Goal: Task Accomplishment & Management: Use online tool/utility

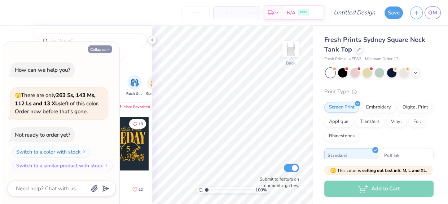
click at [102, 49] on button "Collapse" at bounding box center [100, 49] width 24 height 8
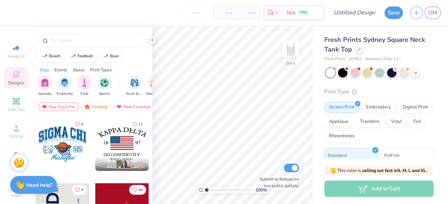
scroll to position [600, 0]
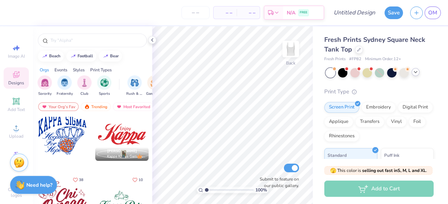
click at [415, 71] on icon at bounding box center [415, 72] width 6 height 6
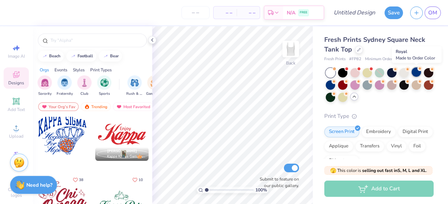
click at [416, 72] on div at bounding box center [415, 71] width 9 height 9
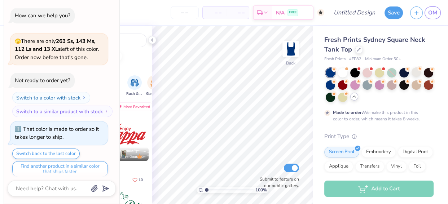
scroll to position [5, 0]
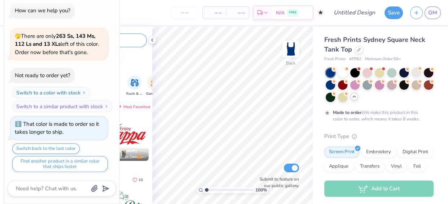
click at [141, 37] on input "text" at bounding box center [96, 40] width 92 height 7
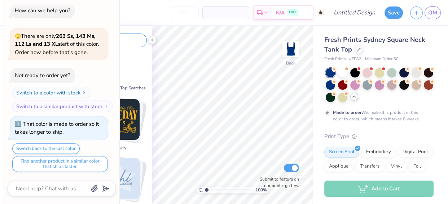
type textarea "x"
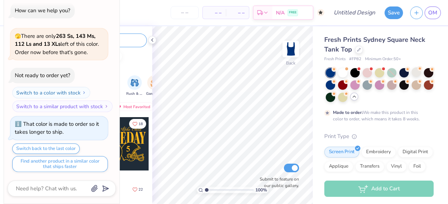
click at [133, 39] on input "text" at bounding box center [96, 40] width 92 height 7
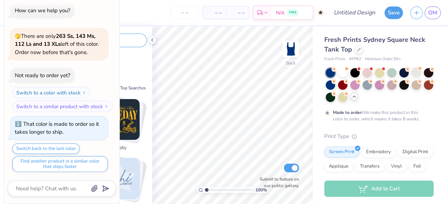
click at [130, 41] on input "text" at bounding box center [96, 40] width 92 height 7
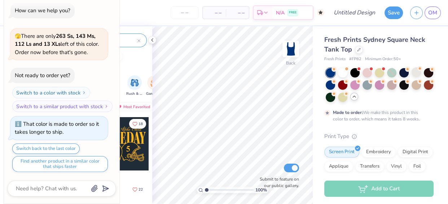
type input "gameday"
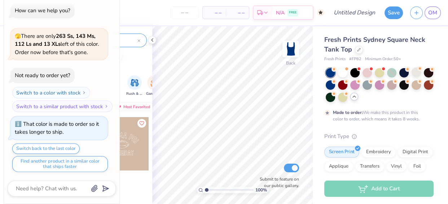
click at [68, 198] on div "Collapse How can we help you? 🫣 There are only 263 Ss, 143 Ms, 112 Ls and 13 XL…" at bounding box center [61, 95] width 115 height 216
click at [87, 187] on textarea at bounding box center [51, 188] width 73 height 9
type textarea "x"
type textarea "g"
type textarea "x"
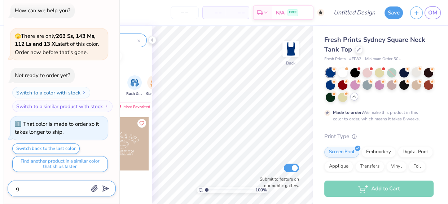
type textarea "go"
type textarea "x"
type textarea "go a"
type textarea "x"
type textarea "go aw"
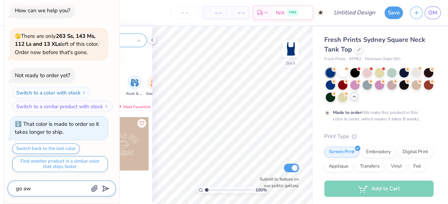
type textarea "x"
type textarea "go awa"
type textarea "x"
type textarea "go away"
type textarea "x"
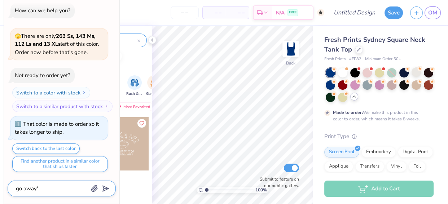
type textarea "go away'"
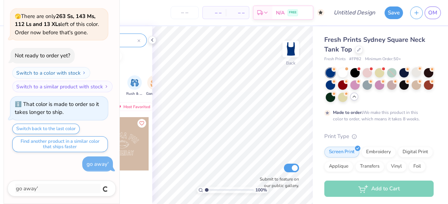
type textarea "x"
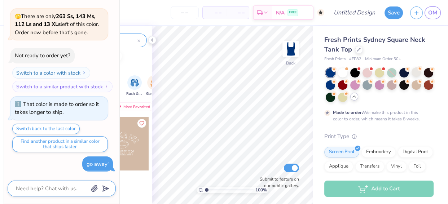
click at [58, 188] on textarea at bounding box center [51, 188] width 73 height 9
type textarea "x"
type textarea "c"
type textarea "x"
type textarea "cl"
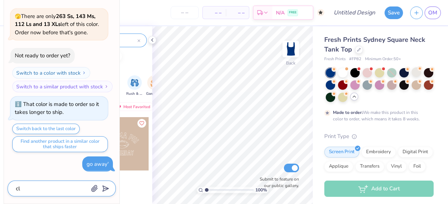
type textarea "x"
type textarea "clo"
type textarea "x"
type textarea "clos"
type textarea "x"
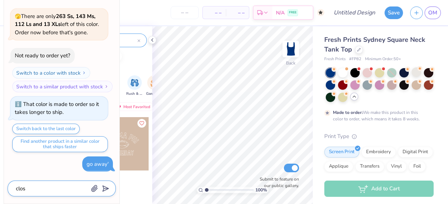
type textarea "close"
type textarea "x"
type textarea "close"
type textarea "x"
type textarea "close t"
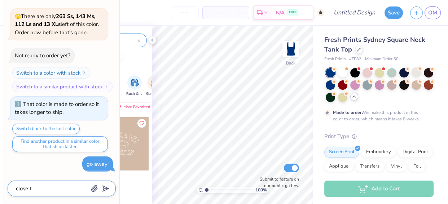
type textarea "x"
type textarea "close ta"
type textarea "x"
type textarea "close tab"
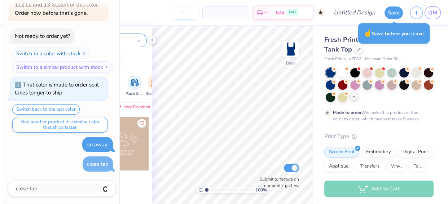
type textarea "x"
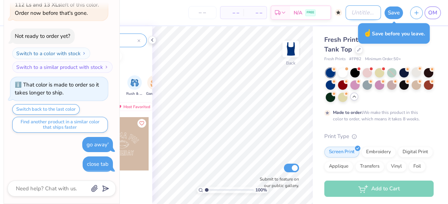
click at [359, 10] on input "Design Title" at bounding box center [362, 12] width 35 height 14
type input "g"
type textarea "x"
type input "ga"
type textarea "x"
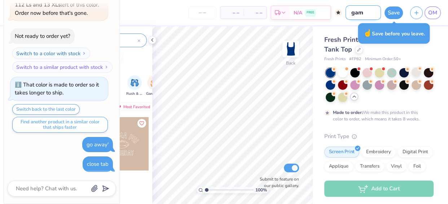
type input "game"
type textarea "x"
type input "games"
type textarea "x"
type input "gamesa"
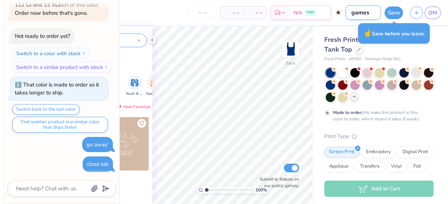
type textarea "x"
type input "gamesay"
type textarea "x"
type input "gamesay"
type textarea "x"
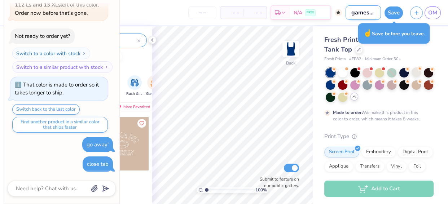
scroll to position [0, 1]
type input "gamesay"
type textarea "x"
type input "gamesa"
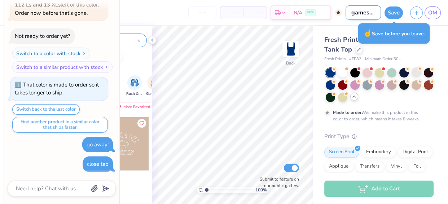
type textarea "x"
type input "games"
type textarea "x"
type input "game"
type textarea "x"
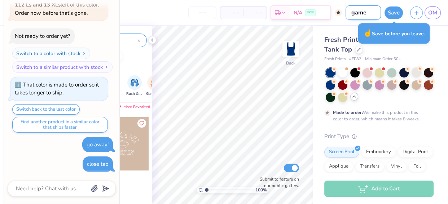
type input "gamed"
type textarea "x"
type input "gameda"
type textarea "x"
type input "gameday"
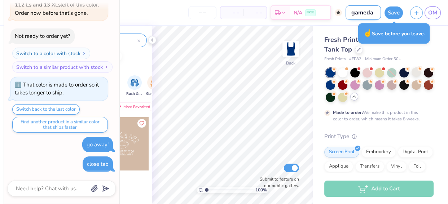
type textarea "x"
type input "gameday"
type textarea "x"
type input "gameday t"
type textarea "x"
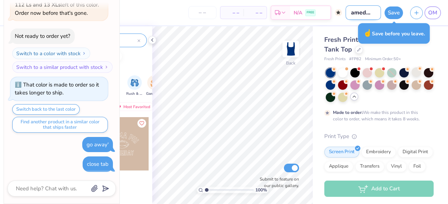
type input "gameday tn"
type textarea "x"
type input "gameday tna"
type textarea "x"
type input "gameday tn"
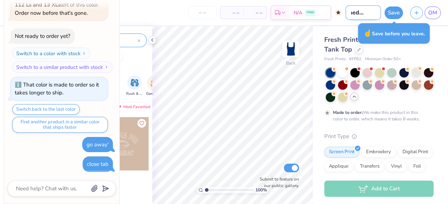
type textarea "x"
type input "gameday t"
type textarea "x"
type input "gameday ta"
type textarea "x"
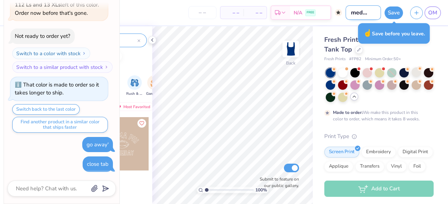
type input "gameday tan"
type textarea "x"
type input "gameday tank"
type textarea "x"
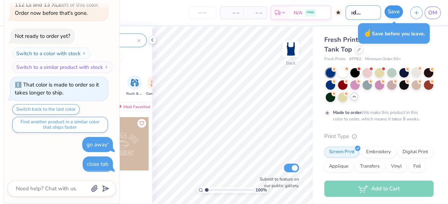
type input "gameday tank"
click at [395, 14] on button "Save" at bounding box center [393, 11] width 18 height 13
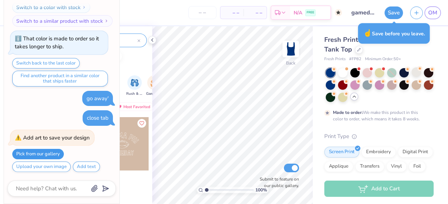
click at [37, 150] on button "Pick from our gallery" at bounding box center [38, 154] width 52 height 10
type textarea "x"
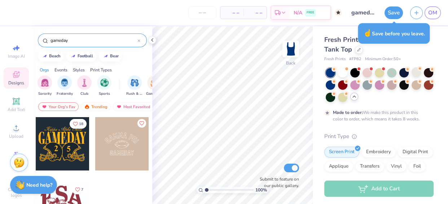
scroll to position [17, 0]
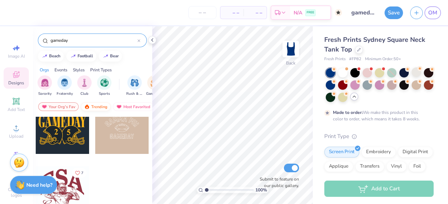
click at [93, 105] on div "Trending" at bounding box center [96, 106] width 30 height 9
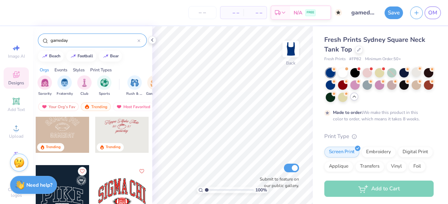
scroll to position [120, 0]
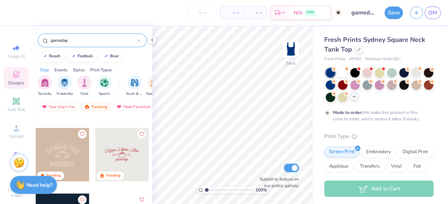
click at [117, 155] on div at bounding box center [121, 154] width 53 height 53
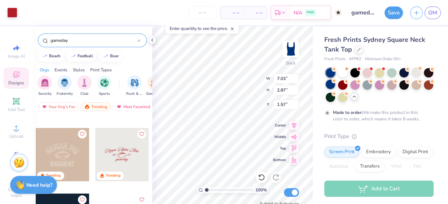
type input "1.57"
click at [11, 10] on div at bounding box center [12, 12] width 10 height 10
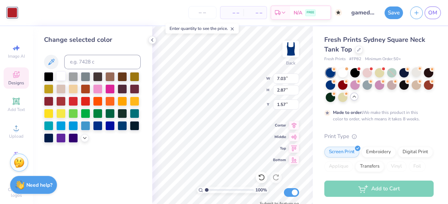
click at [61, 73] on div at bounding box center [60, 75] width 9 height 9
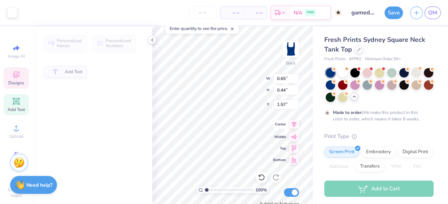
type input "0.65"
type input "0.44"
type input "2.85"
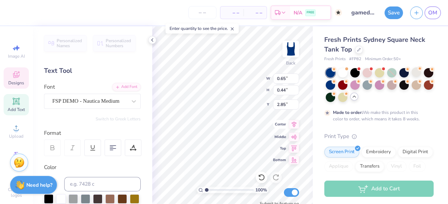
scroll to position [5, 0]
type textarea "25"
click at [12, 76] on icon at bounding box center [16, 74] width 9 height 9
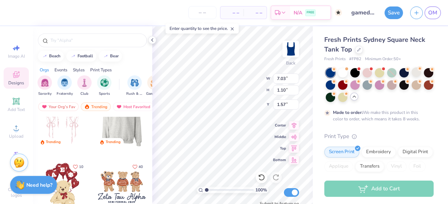
scroll to position [22, 0]
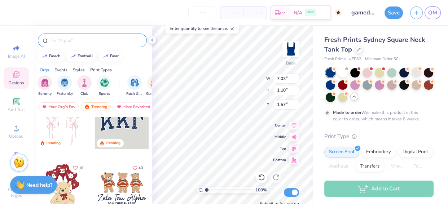
click at [76, 39] on input "text" at bounding box center [96, 40] width 92 height 7
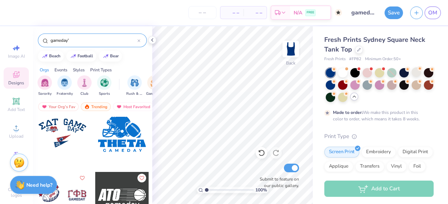
scroll to position [2469, 0]
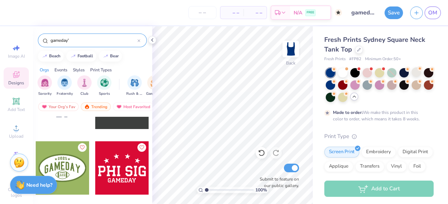
click at [88, 36] on div "gameday'" at bounding box center [92, 41] width 109 height 14
click at [87, 39] on input "gameday'" at bounding box center [94, 40] width 88 height 7
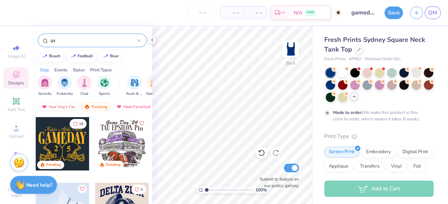
type input "g"
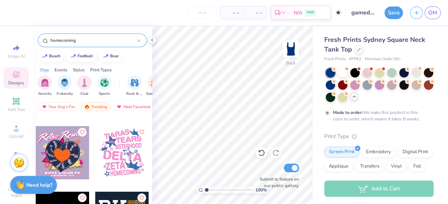
scroll to position [1721, 0]
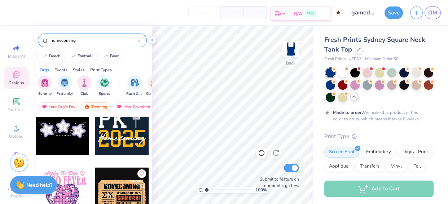
type input "homecoming"
drag, startPoint x: 349, startPoint y: 58, endPoint x: 363, endPoint y: 58, distance: 14.1
click at [363, 58] on div "Fresh Prints # FP82 Minimum Order: 50 +" at bounding box center [378, 59] width 109 height 6
copy span "# FP82"
click at [432, 14] on span "OM" at bounding box center [432, 13] width 9 height 8
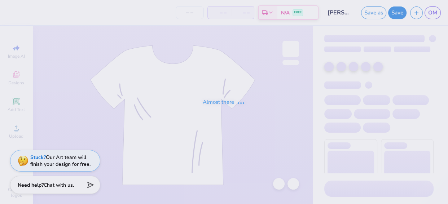
type input "[PERSON_NAME] : [GEOGRAPHIC_DATA][US_STATE]"
type input "24"
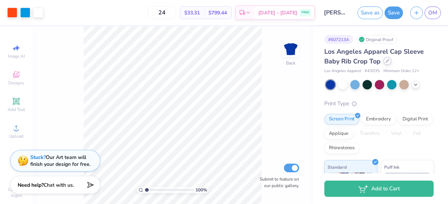
click at [385, 61] on icon at bounding box center [387, 61] width 4 height 4
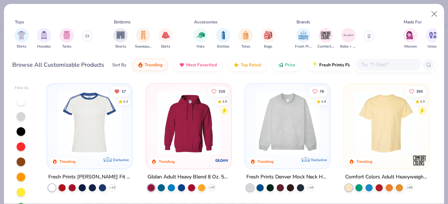
click at [386, 61] on input "text" at bounding box center [388, 65] width 56 height 8
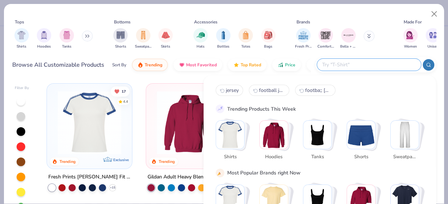
paste input "#FP82"
type input "#FP82"
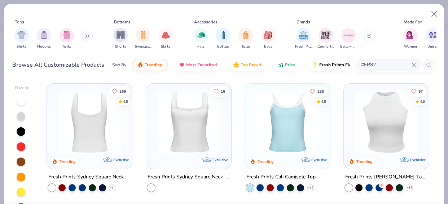
click at [105, 112] on img at bounding box center [89, 122] width 71 height 63
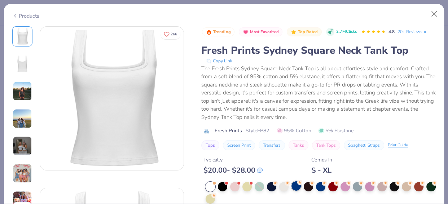
scroll to position [97, 0]
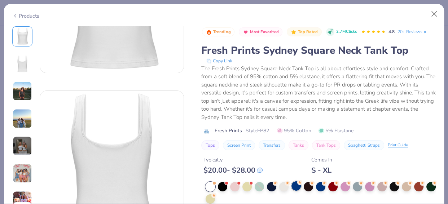
click at [295, 186] on div at bounding box center [295, 185] width 9 height 9
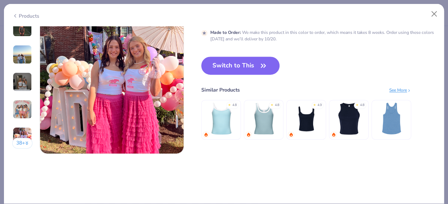
scroll to position [952, 0]
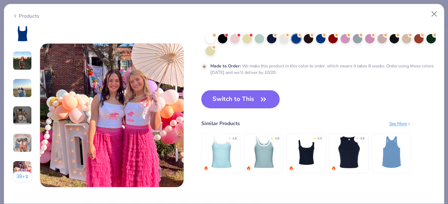
click at [238, 101] on button "Switch to This" at bounding box center [240, 99] width 78 height 18
type input "50"
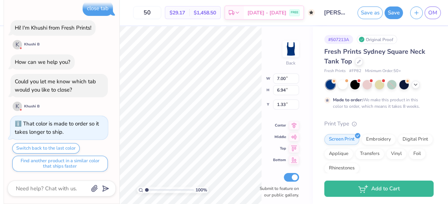
type textarea "x"
type input "0.84"
type textarea "x"
type input "6.01"
type input "5.96"
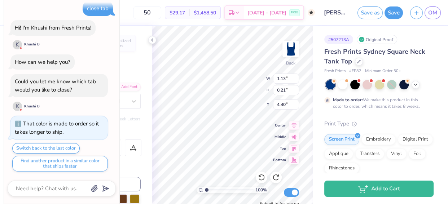
type textarea "x"
type input "1.36"
type input "0.26"
type textarea "x"
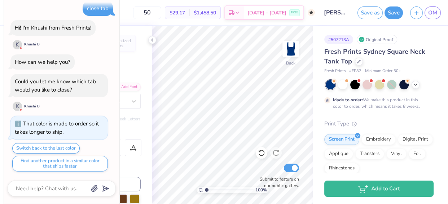
type input "1.00139923970124"
type textarea "x"
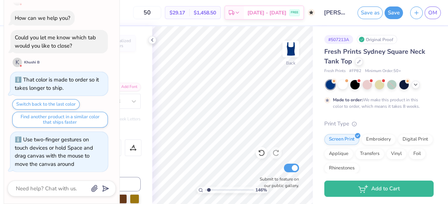
type input "1.46059638673896"
type textarea "x"
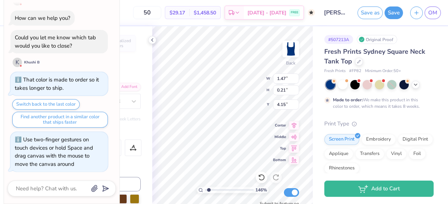
type input "1.46059638673896"
type textarea "x"
type input "1.46059638673896"
type textarea "x"
type input "1.57"
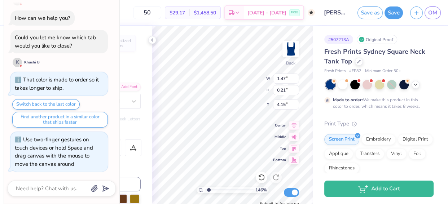
type input "0.23"
type input "4.14"
type input "1.46059638673896"
type textarea "x"
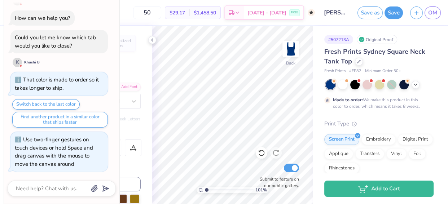
type input "1"
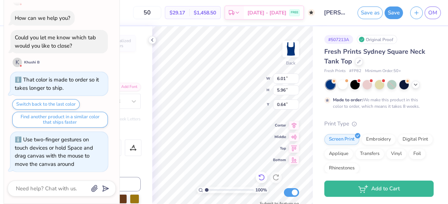
type textarea "x"
type input "0.94"
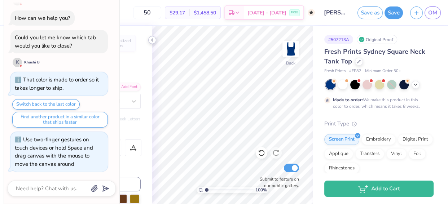
click at [148, 39] on div at bounding box center [152, 40] width 8 height 8
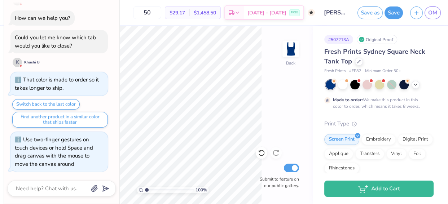
click at [334, 15] on input "[PERSON_NAME] : [GEOGRAPHIC_DATA][US_STATE]" at bounding box center [335, 12] width 35 height 14
drag, startPoint x: 325, startPoint y: 11, endPoint x: 447, endPoint y: 45, distance: 126.6
click at [447, 45] on div "Art colors 50 $29.17 Per Item $1,458.50 Total Est. Delivery Oct 18 - 21 FREE De…" at bounding box center [224, 102] width 448 height 204
click at [343, 16] on input "[PERSON_NAME] : [GEOGRAPHIC_DATA][US_STATE]" at bounding box center [335, 12] width 35 height 14
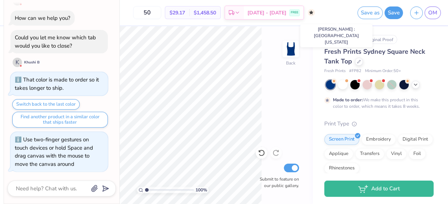
scroll to position [0, 0]
drag, startPoint x: 346, startPoint y: 13, endPoint x: 290, endPoint y: 21, distance: 56.2
click at [290, 21] on div "Art colors 50 $29.17 Per Item $1,458.50 Total Est. Delivery Oct 18 - 21 FREE De…" at bounding box center [224, 12] width 448 height 25
click at [338, 12] on input "[PERSON_NAME] : [GEOGRAPHIC_DATA][US_STATE]" at bounding box center [335, 12] width 35 height 14
click at [413, 83] on icon at bounding box center [415, 84] width 6 height 6
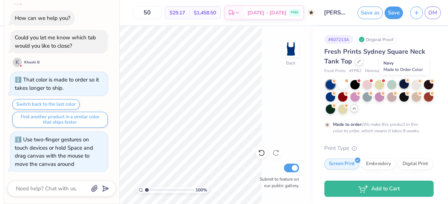
click at [406, 84] on div at bounding box center [403, 83] width 9 height 9
type textarea "x"
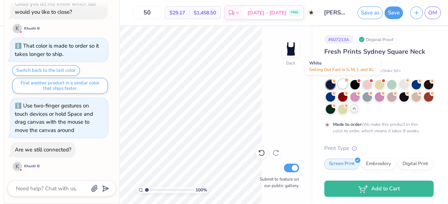
click at [342, 84] on div at bounding box center [342, 83] width 9 height 9
type input "1.00197139290084"
type textarea "x"
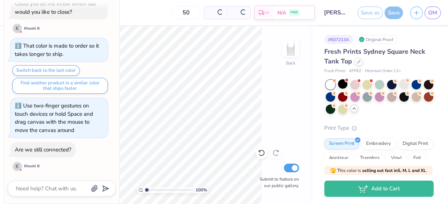
type input "1.00197139290084"
type textarea "x"
type input "1.00197139290084"
type textarea "x"
type input "1.00197139290084"
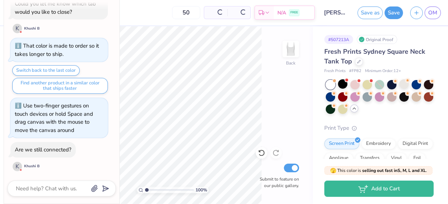
type textarea "x"
type input "1.00197139290084"
type textarea "x"
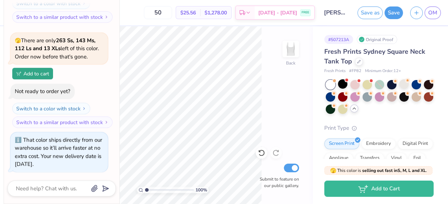
type input "1.00197139290084"
type textarea "x"
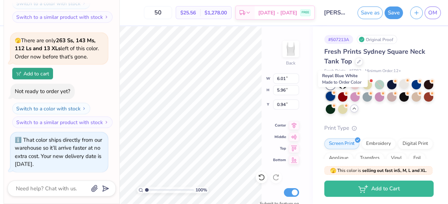
click at [335, 98] on div at bounding box center [329, 96] width 9 height 9
type input "1.00197139290084"
type textarea "x"
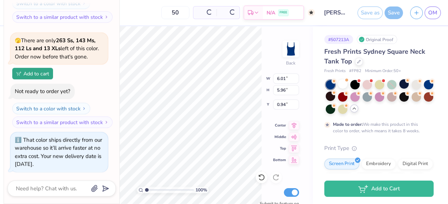
type input "1.00197139290084"
type textarea "x"
type input "1.00197139290084"
type textarea "x"
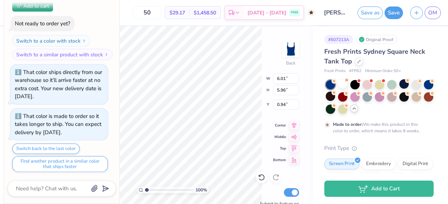
type input "1.00197139290084"
type textarea "x"
type input "1.00197139290084"
type textarea "x"
click at [330, 85] on div at bounding box center [329, 84] width 9 height 9
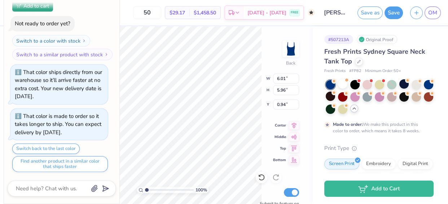
type input "1.00197139290084"
type textarea "x"
drag, startPoint x: 327, startPoint y: 97, endPoint x: 319, endPoint y: 95, distance: 7.5
click at [319, 95] on div "# 507213A Original Proof Fresh Prints Sydney Square Neck Tank Top Fresh Prints …" at bounding box center [380, 196] width 135 height 341
click at [424, 89] on div at bounding box center [428, 83] width 9 height 9
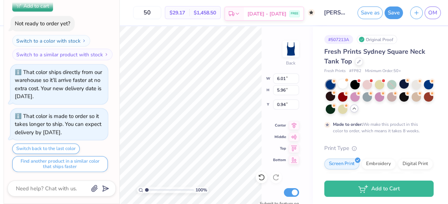
type input "1.00197139290084"
type textarea "x"
type input "1.00197139290084"
type textarea "x"
type input "1.00197139290084"
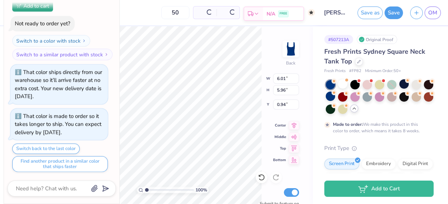
type textarea "x"
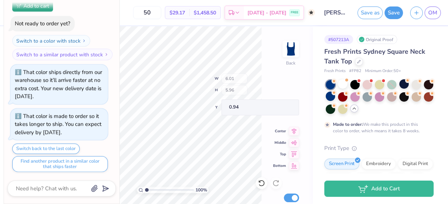
type input "1.00197139290084"
type textarea "x"
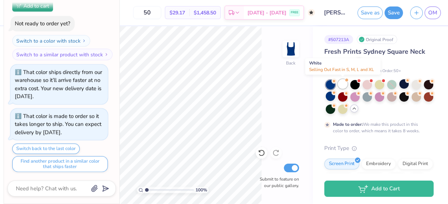
click at [342, 84] on div at bounding box center [342, 83] width 9 height 9
type input "1.00197139290084"
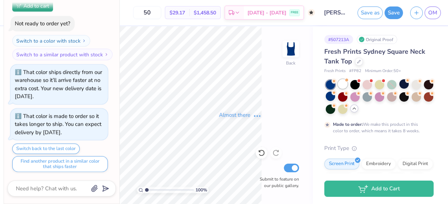
type textarea "x"
type input "1.00197139290084"
type textarea "x"
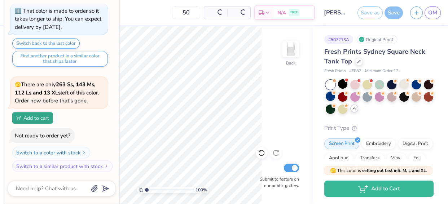
type input "1.00197139290084"
type textarea "x"
type input "1.00197139290084"
type textarea "x"
type input "1.00197139290084"
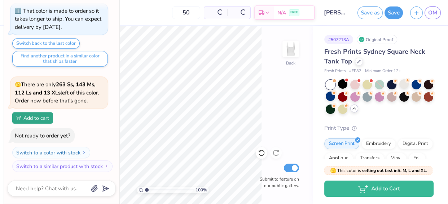
type textarea "x"
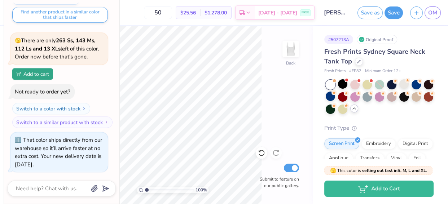
type input "1.00197139290084"
type textarea "x"
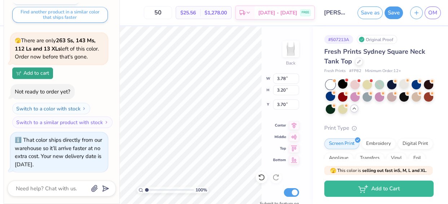
click at [39, 72] on button "Add to cart" at bounding box center [32, 73] width 41 height 12
type input "1.00197139290084"
type textarea "x"
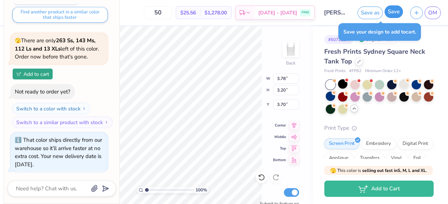
click at [393, 14] on button "Save" at bounding box center [393, 11] width 18 height 13
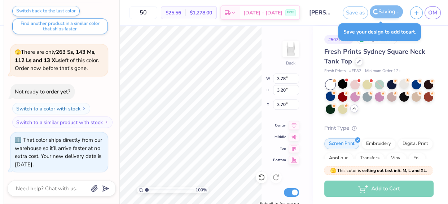
type input "1.00197139290084"
type textarea "x"
type input "1.00197139290084"
type textarea "x"
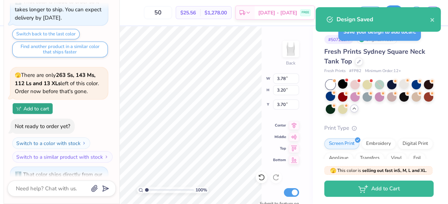
scroll to position [576, 0]
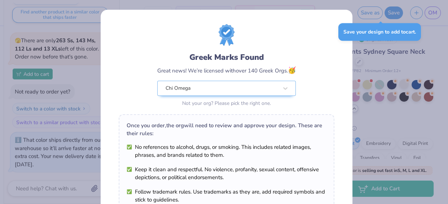
type input "1.00197139290084"
type textarea "x"
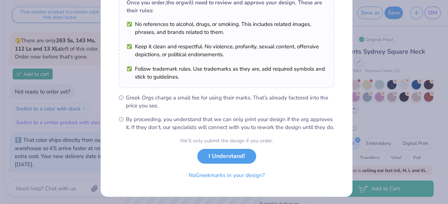
scroll to position [123, 0]
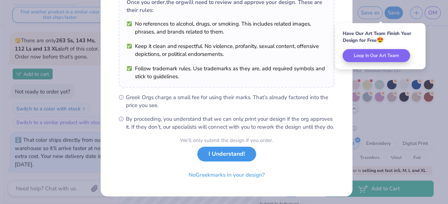
click at [223, 161] on button "I Understand!" at bounding box center [226, 154] width 59 height 15
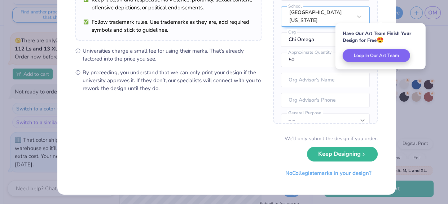
scroll to position [0, 0]
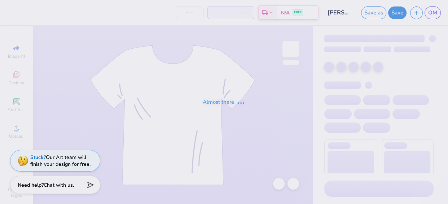
type input "[PERSON_NAME] : [GEOGRAPHIC_DATA][US_STATE]"
type input "50"
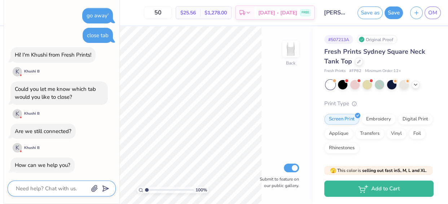
click at [61, 192] on textarea at bounding box center [51, 188] width 73 height 9
type textarea "i"
type textarea "x"
type textarea "i"
type textarea "x"
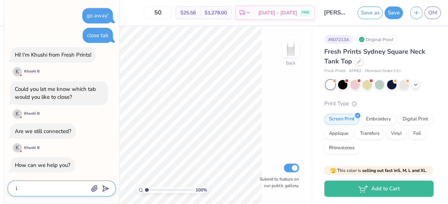
type textarea "i d"
type textarea "x"
type textarea "i do"
type textarea "x"
type textarea "i do"
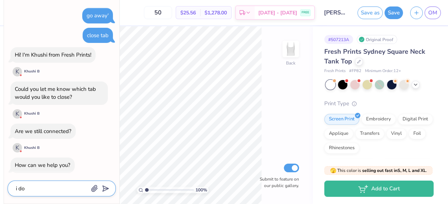
type textarea "x"
type textarea "i do n"
type textarea "x"
type textarea "i do no"
type textarea "x"
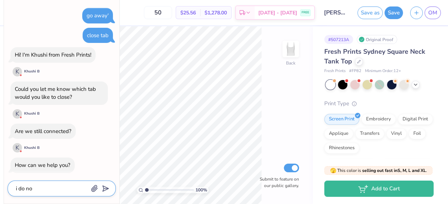
type textarea "i do not"
type textarea "x"
type textarea "i do not"
type textarea "x"
type textarea "i do not w"
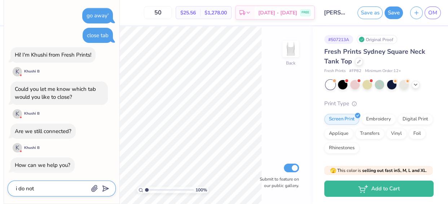
type textarea "x"
type textarea "i do not wa"
type textarea "x"
type textarea "i do not wan"
type textarea "x"
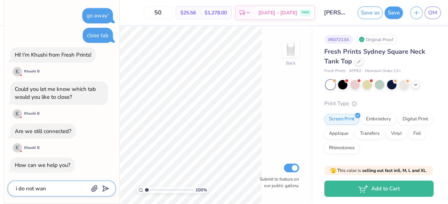
type textarea "i do not want"
type textarea "x"
type textarea "i do not want"
type textarea "x"
type textarea "i do not want t"
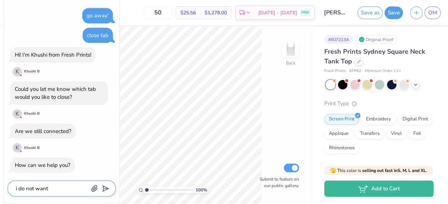
type textarea "x"
type textarea "i do not want to"
type textarea "x"
type textarea "i do not want to"
type textarea "x"
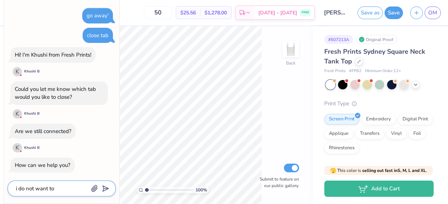
type textarea "i do not want to c"
type textarea "x"
type textarea "i do not want to ch"
type textarea "x"
type textarea "i do not want to cha"
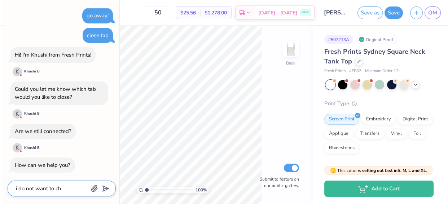
type textarea "x"
type textarea "i do not want to chat"
type textarea "x"
type textarea "i do not want to chat"
type textarea "x"
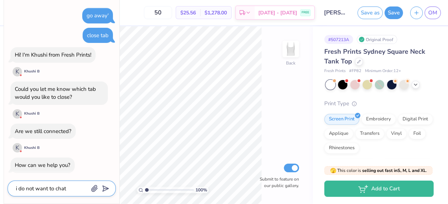
type textarea "i do not want to chat p"
type textarea "x"
type textarea "i do not want to chat pl"
type textarea "x"
type textarea "i do not want to chat ple"
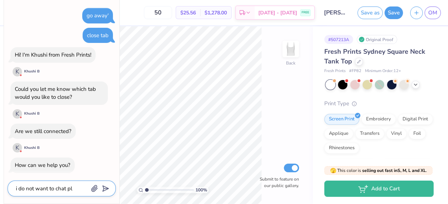
type textarea "x"
type textarea "i do not want to chat plea"
type textarea "x"
type textarea "i do not want to chat pleaa"
type textarea "x"
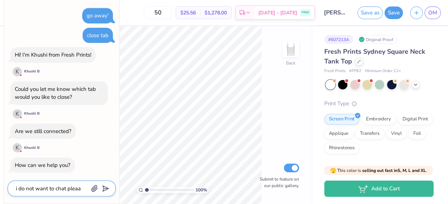
type textarea "i do not want to chat pleaae"
type textarea "x"
type textarea "i do not want to chat pleaa"
type textarea "x"
type textarea "i do not want to chat plea"
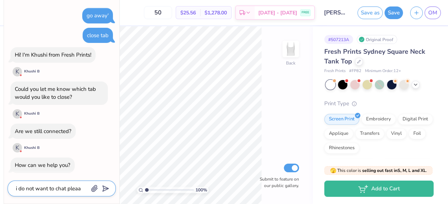
type textarea "x"
type textarea "i do not want to chat pleas"
type textarea "x"
type textarea "i do not want to chat please"
type textarea "x"
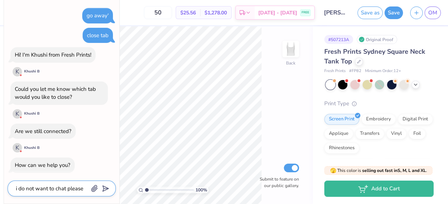
type textarea "i do not want to chat please"
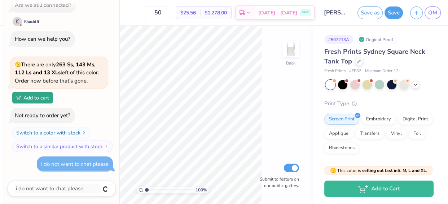
type textarea "x"
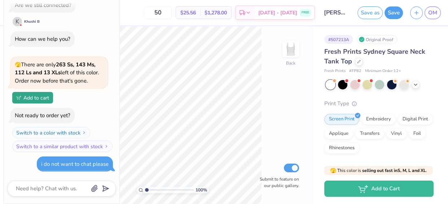
scroll to position [0, 0]
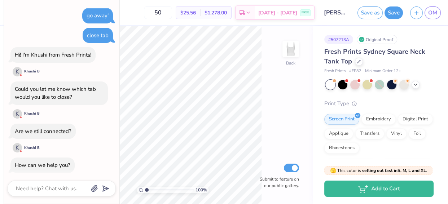
click at [112, 5] on div "go away' close tab Hi! I'm Khushi from Fresh Prints! [PERSON_NAME] B Could you …" at bounding box center [62, 152] width 108 height 301
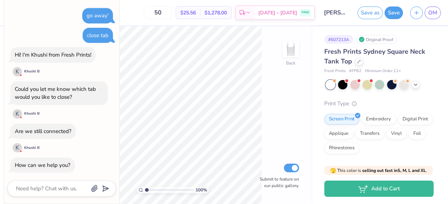
click at [16, 4] on div "go away' close tab Hi! I'm Khushi from Fresh Prints! [PERSON_NAME] B Could you …" at bounding box center [62, 152] width 108 height 301
click at [96, 203] on body "Art colors 50 $25.56 Per Item $1,278.00 Total Est. Delivery [DATE] - [DATE] FRE…" at bounding box center [224, 102] width 448 height 204
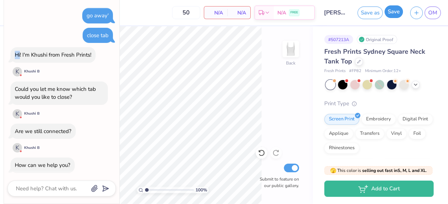
click at [389, 13] on button "Save" at bounding box center [393, 11] width 18 height 13
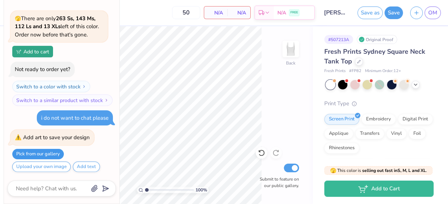
click at [47, 154] on button "Pick from our gallery" at bounding box center [38, 154] width 52 height 10
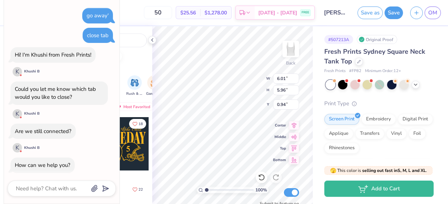
scroll to position [206, 0]
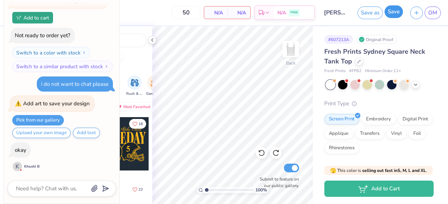
drag, startPoint x: 70, startPoint y: 185, endPoint x: 396, endPoint y: 11, distance: 369.5
click at [396, 11] on button "Save" at bounding box center [393, 11] width 18 height 13
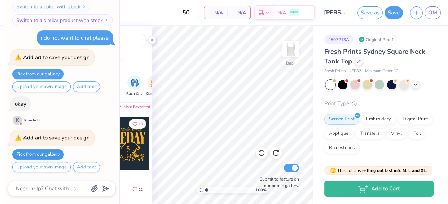
click at [57, 150] on button "Pick from our gallery" at bounding box center [38, 154] width 52 height 10
type textarea "x"
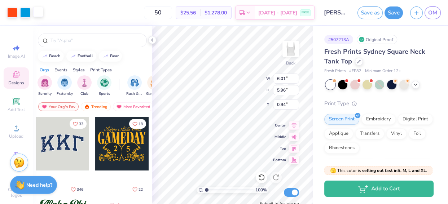
click at [36, 13] on div at bounding box center [38, 12] width 10 height 10
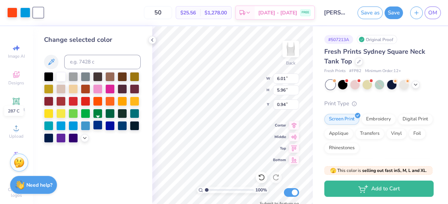
click at [101, 125] on div at bounding box center [97, 124] width 9 height 9
click at [110, 126] on div at bounding box center [109, 124] width 9 height 9
click at [109, 127] on div at bounding box center [109, 124] width 9 height 9
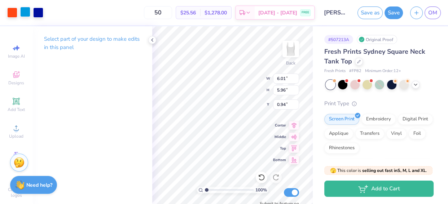
click at [25, 13] on div at bounding box center [25, 12] width 10 height 10
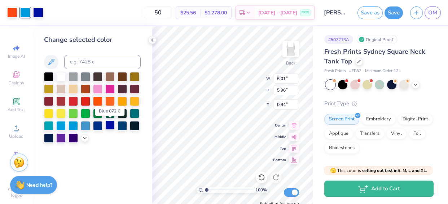
click at [108, 124] on div at bounding box center [109, 124] width 9 height 9
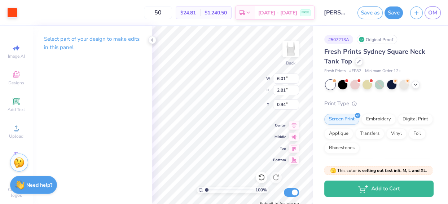
type input "1"
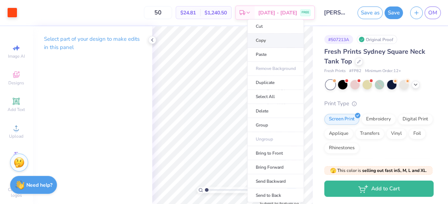
click at [277, 42] on li "Copy" at bounding box center [275, 41] width 57 height 14
click at [269, 42] on li "Copy" at bounding box center [274, 41] width 57 height 14
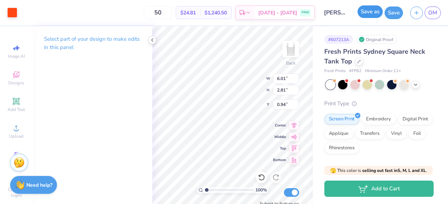
click at [375, 14] on button "Save as" at bounding box center [369, 11] width 25 height 13
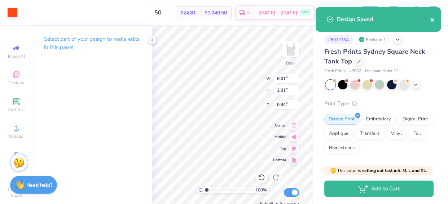
click at [431, 20] on icon "close" at bounding box center [432, 20] width 4 height 4
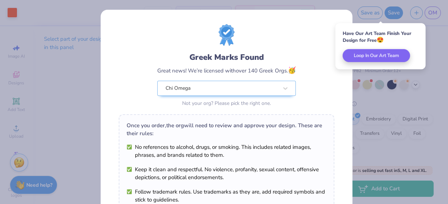
scroll to position [133, 0]
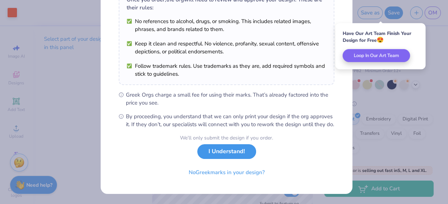
click at [231, 151] on button "I Understand!" at bounding box center [226, 151] width 59 height 15
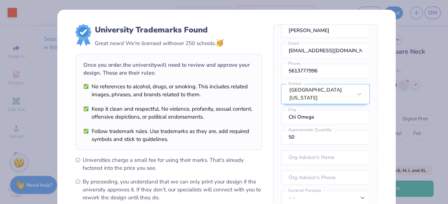
scroll to position [109, 0]
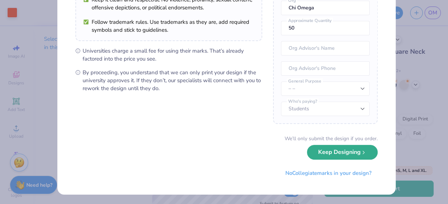
click at [329, 151] on button "Keep Designing" at bounding box center [342, 152] width 71 height 15
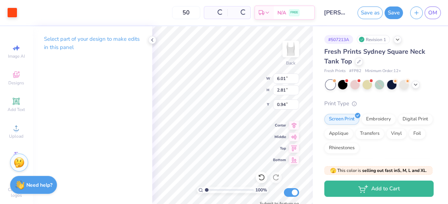
scroll to position [27, 0]
click at [12, 12] on div at bounding box center [12, 12] width 10 height 10
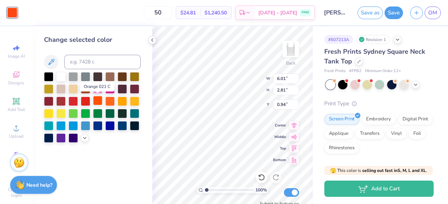
click at [97, 100] on div at bounding box center [97, 100] width 9 height 9
click at [13, 102] on icon at bounding box center [15, 100] width 5 height 5
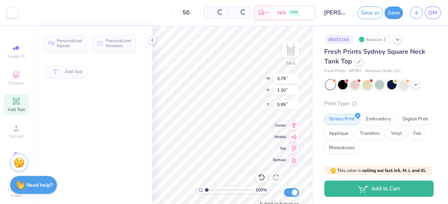
type input "3.79"
type input "1.10"
type input "5.95"
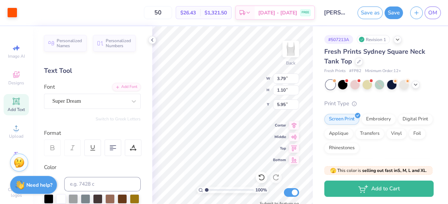
type input "3.31"
type input "2.81"
type input "0.94"
type input "1.68"
type input "1.50"
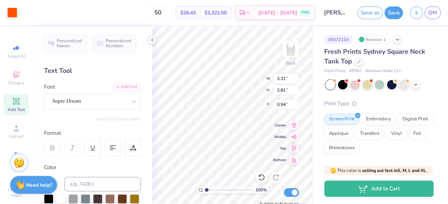
type input "1.70"
type input "3.79"
type input "1.10"
type input "5.95"
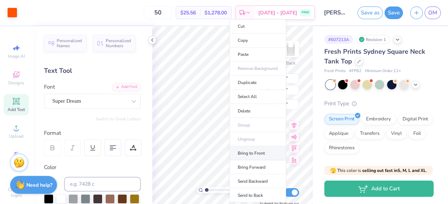
click at [245, 154] on li "Bring to Front" at bounding box center [257, 153] width 57 height 14
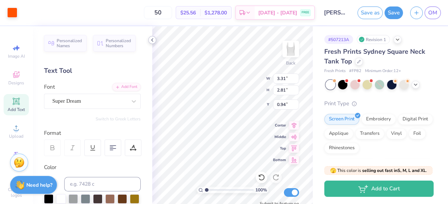
click at [152, 39] on polyline at bounding box center [151, 40] width 1 height 3
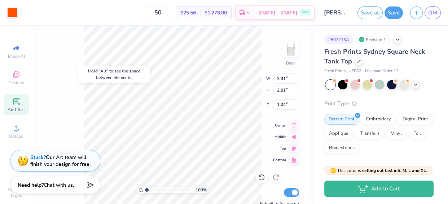
type input "1.04"
click at [235, 87] on div "100 % Back W 3.31 3.31 " H 2.81 2.81 " Y 1.04 1.04 " Center Middle Top Bottom S…" at bounding box center [172, 115] width 280 height 178
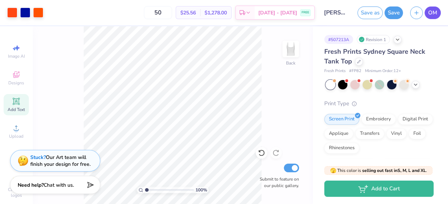
click at [435, 13] on span "OM" at bounding box center [432, 13] width 9 height 8
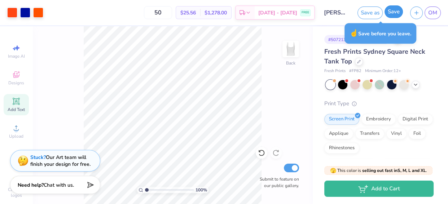
click at [396, 12] on button "Save" at bounding box center [393, 11] width 18 height 13
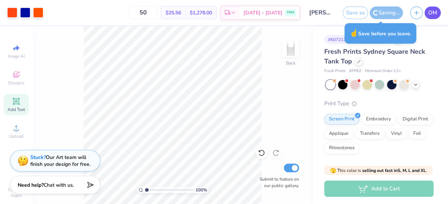
click at [435, 10] on span "OM" at bounding box center [432, 13] width 9 height 8
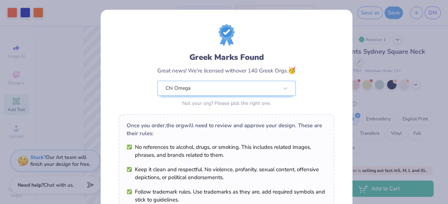
click at [271, 46] on div "Greek Marks Found Great news! We’re licensed with over 140 Greek Orgs. 🥳 Chi Om…" at bounding box center [227, 66] width 216 height 84
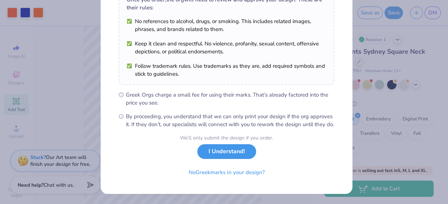
click at [231, 153] on button "I Understand!" at bounding box center [226, 151] width 59 height 15
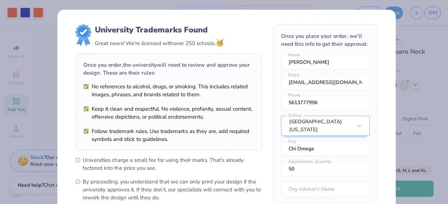
scroll to position [34, 0]
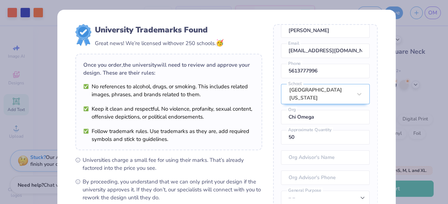
click at [266, 152] on form "University Trademarks Found Great news! We’re licensed with over 250 schools. 🥳…" at bounding box center [226, 156] width 302 height 265
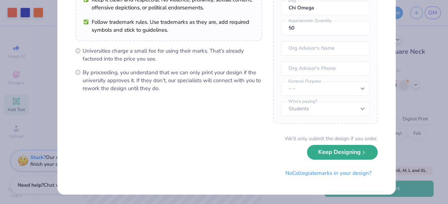
click at [328, 155] on button "Keep Designing" at bounding box center [342, 152] width 71 height 15
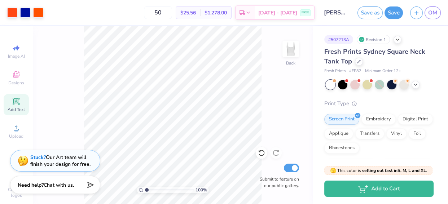
scroll to position [27, 0]
click at [428, 10] on span "OM" at bounding box center [432, 13] width 9 height 8
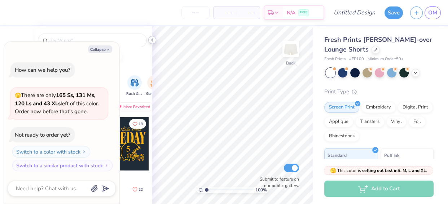
click at [151, 41] on icon at bounding box center [152, 40] width 6 height 6
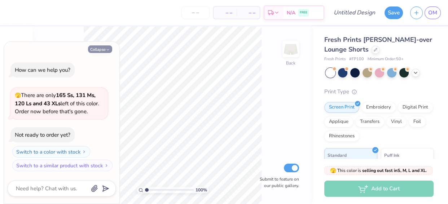
click at [97, 49] on button "Collapse" at bounding box center [100, 49] width 24 height 8
type textarea "x"
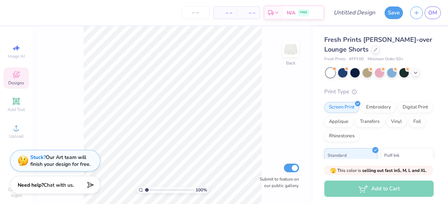
click at [20, 72] on div "Designs" at bounding box center [16, 77] width 25 height 21
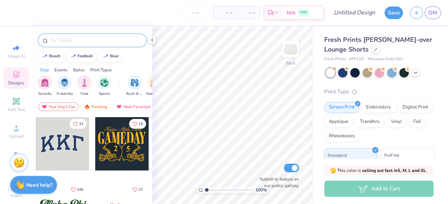
click at [80, 37] on input "text" at bounding box center [96, 40] width 92 height 7
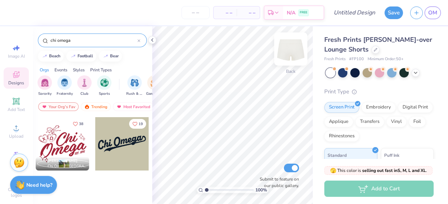
click at [292, 48] on img at bounding box center [290, 49] width 29 height 29
click at [93, 106] on div "Trending" at bounding box center [96, 106] width 30 height 9
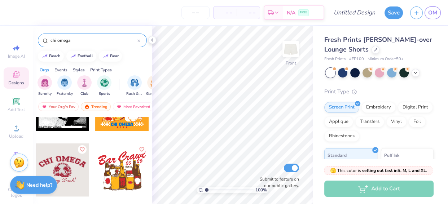
scroll to position [3778, 0]
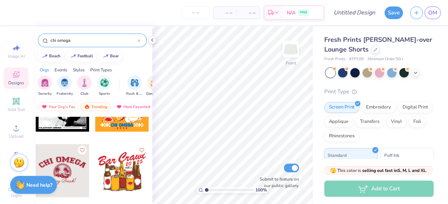
click at [87, 39] on input "chi omega" at bounding box center [94, 40] width 88 height 7
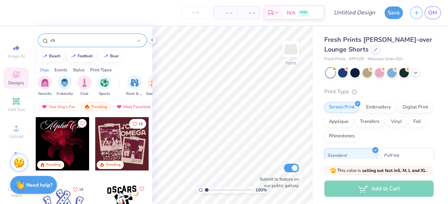
type input "c"
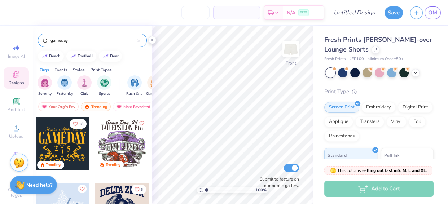
type input "gameday"
click at [293, 51] on img at bounding box center [290, 49] width 29 height 29
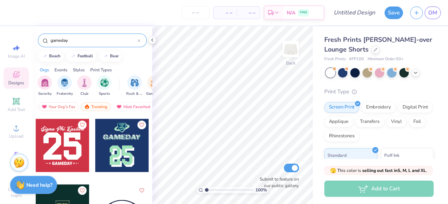
scroll to position [1310, 0]
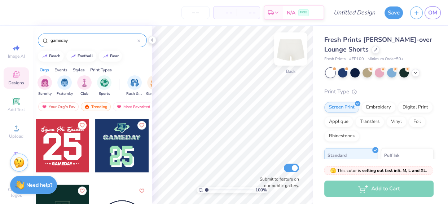
click at [290, 50] on img at bounding box center [290, 49] width 29 height 29
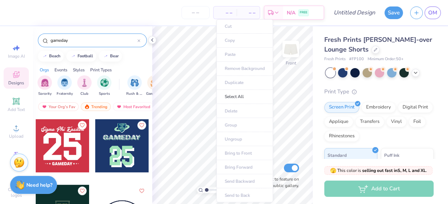
click at [227, 40] on ul "Cut Copy Paste Remove Background Duplicate Select All Delete Group Ungroup Brin…" at bounding box center [244, 110] width 57 height 183
click at [139, 40] on icon at bounding box center [139, 41] width 2 height 2
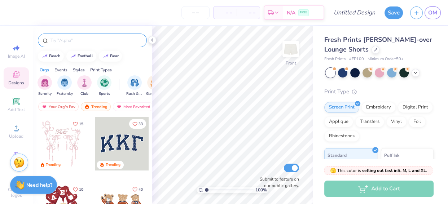
click at [94, 39] on input "text" at bounding box center [96, 40] width 92 height 7
click at [65, 105] on div "Your Org's Fav" at bounding box center [58, 106] width 40 height 9
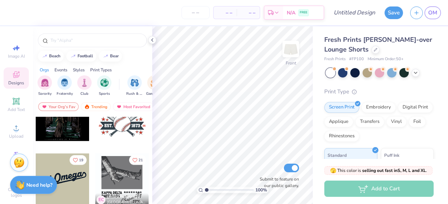
scroll to position [1132, 0]
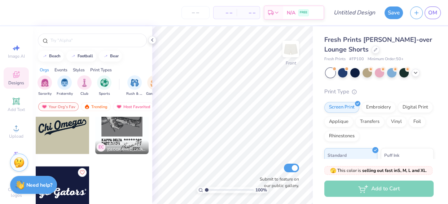
click at [71, 193] on div at bounding box center [62, 192] width 53 height 53
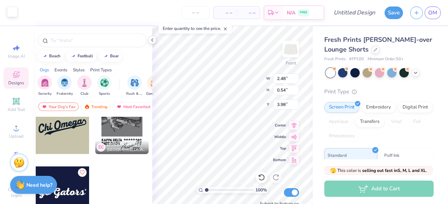
click at [10, 14] on div at bounding box center [12, 12] width 10 height 10
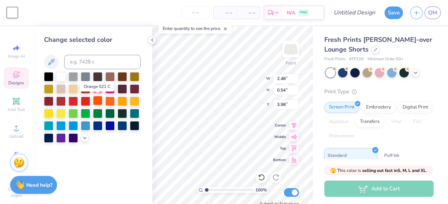
click at [98, 101] on div at bounding box center [97, 100] width 9 height 9
type input "4.07"
type input "0.89"
type input "2.61"
click at [16, 50] on icon at bounding box center [16, 48] width 9 height 9
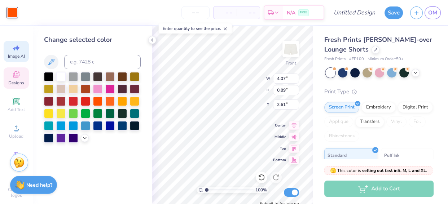
select select "4"
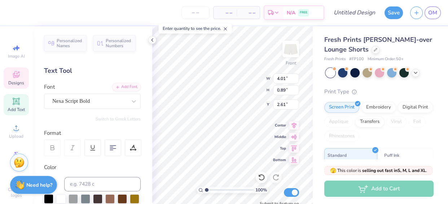
scroll to position [5, 0]
type textarea "Go"
type input "0.15"
type input "2.71"
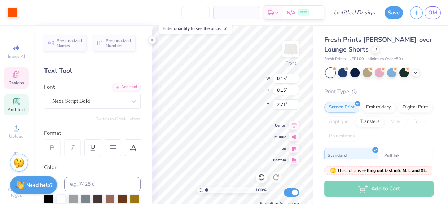
type input "0.37"
type input "0.36"
type input "2.43"
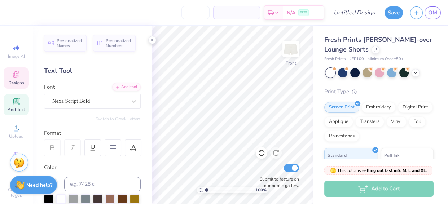
click at [14, 83] on span "Designs" at bounding box center [16, 83] width 16 height 6
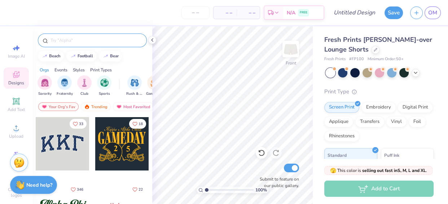
click at [65, 37] on input "text" at bounding box center [96, 40] width 92 height 7
type input "gators"
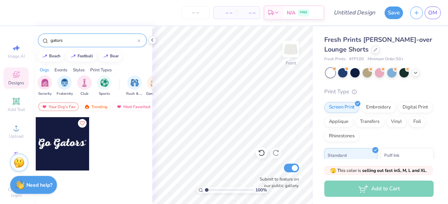
click at [65, 145] on div at bounding box center [62, 143] width 53 height 53
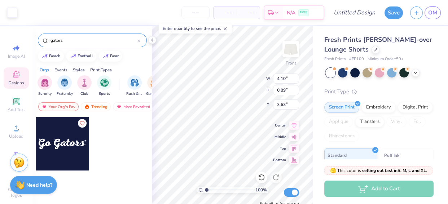
type input "4.10"
type input "0.89"
type input "3.63"
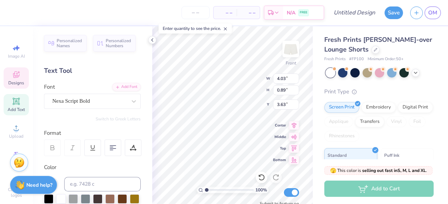
type textarea "Gators"
type input "2.71"
click at [9, 10] on div at bounding box center [12, 12] width 10 height 10
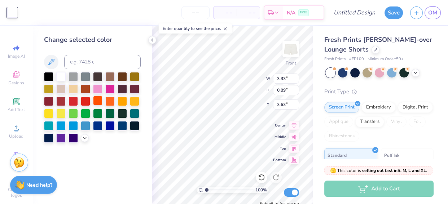
click at [97, 102] on div at bounding box center [97, 100] width 9 height 9
type input "3.36"
type input "3.99"
type input "1.07"
type input "3.41"
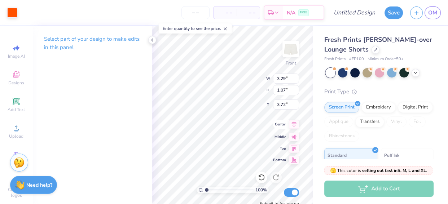
type input "3.72"
click at [151, 39] on icon at bounding box center [152, 40] width 6 height 6
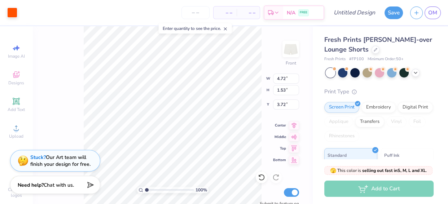
type input "4.72"
type input "1.53"
type input "3.25"
type input "5.67"
type input "1.84"
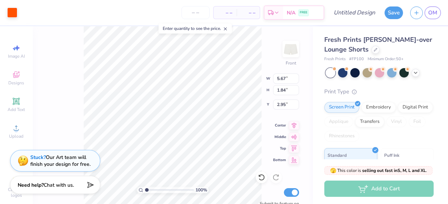
type input "2.80"
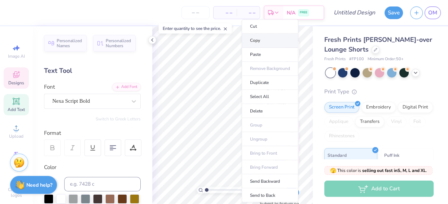
click at [259, 39] on li "Copy" at bounding box center [270, 41] width 57 height 14
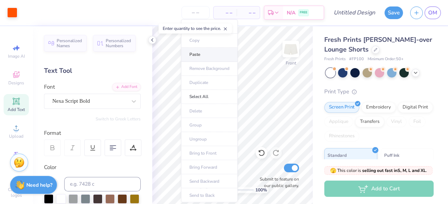
click at [196, 52] on li "Paste" at bounding box center [209, 55] width 57 height 14
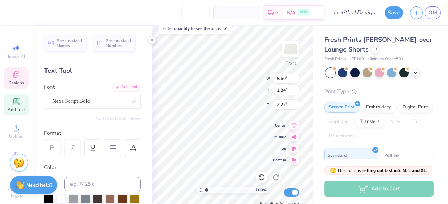
scroll to position [5, 1]
type textarea "Go"
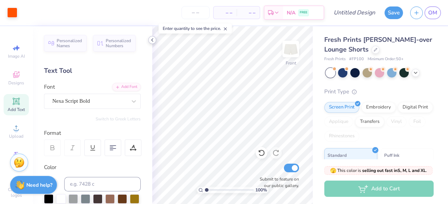
click at [149, 39] on icon at bounding box center [152, 40] width 6 height 6
click at [150, 39] on icon at bounding box center [152, 40] width 6 height 6
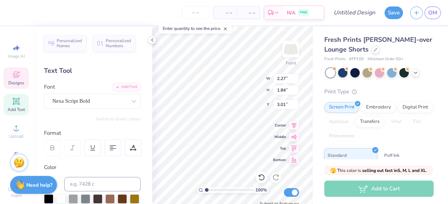
type input "3.01"
click at [151, 40] on icon at bounding box center [152, 40] width 6 height 6
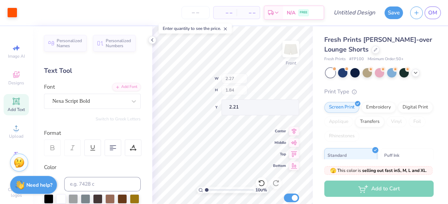
type input "2.21"
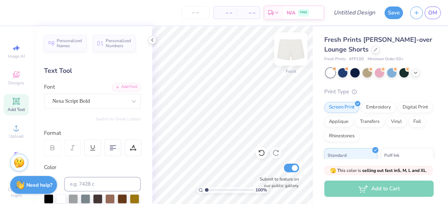
click at [289, 48] on img at bounding box center [290, 49] width 29 height 29
click at [151, 39] on icon at bounding box center [152, 40] width 6 height 6
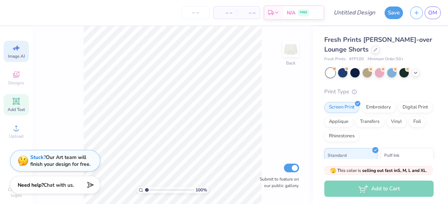
click at [17, 52] on icon at bounding box center [16, 48] width 9 height 9
select select "4"
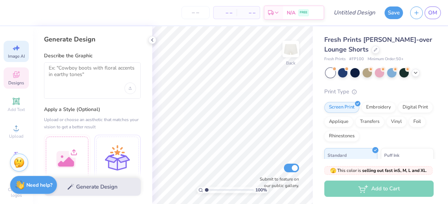
click at [9, 80] on span "Designs" at bounding box center [16, 83] width 16 height 6
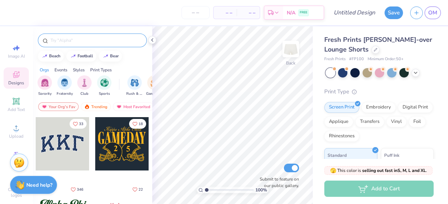
click at [68, 39] on input "text" at bounding box center [96, 40] width 92 height 7
type input "gators"
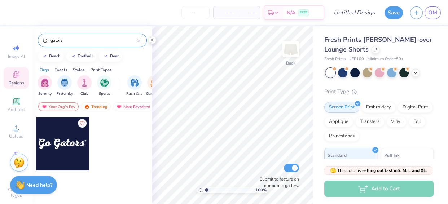
click at [66, 135] on div at bounding box center [62, 143] width 53 height 53
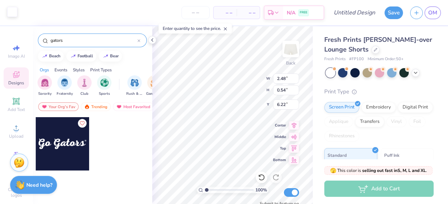
click at [14, 15] on div at bounding box center [12, 12] width 10 height 10
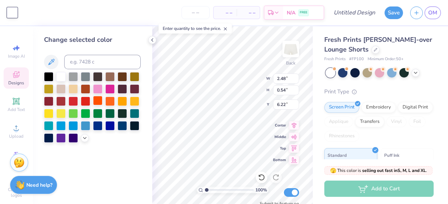
click at [96, 101] on div at bounding box center [97, 100] width 9 height 9
click at [150, 40] on icon at bounding box center [152, 40] width 6 height 6
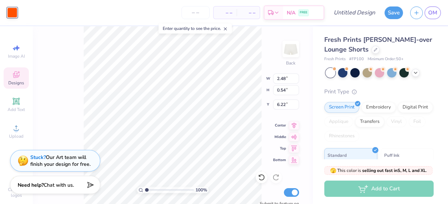
type input "5.33"
type input "2.30"
type input "1.41"
type input "4.90"
type input "2.91"
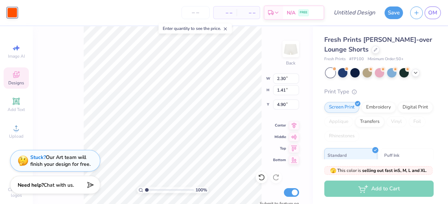
type input "1.78"
type input "5.05"
type input "2.95"
type input "1.67"
type input "5.12"
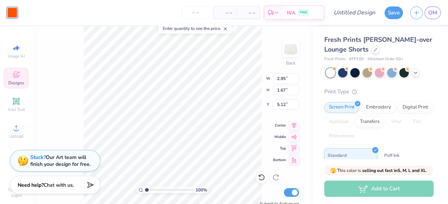
click at [268, 144] on div "100 % Back W 2.95 2.95 " H 1.67 1.67 " Y 5.12 5.12 " Center Middle Top Bottom S…" at bounding box center [172, 115] width 280 height 178
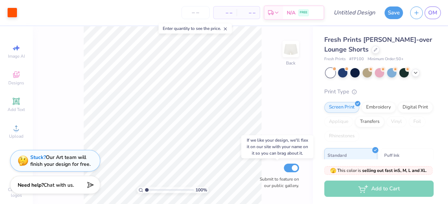
click at [262, 176] on div "100 % Back Submit to feature on our public gallery." at bounding box center [172, 115] width 280 height 178
click at [263, 182] on div "100 % Back Submit to feature on our public gallery." at bounding box center [172, 115] width 280 height 178
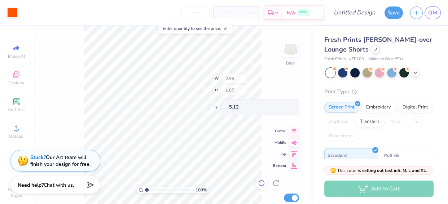
type input "1"
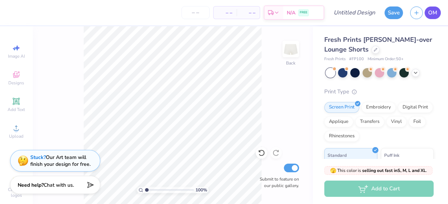
click at [433, 13] on span "OM" at bounding box center [432, 13] width 9 height 8
click at [435, 12] on span "OM" at bounding box center [432, 13] width 9 height 8
click at [428, 13] on span "OM" at bounding box center [432, 13] width 9 height 8
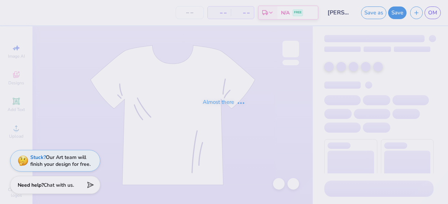
type input "50"
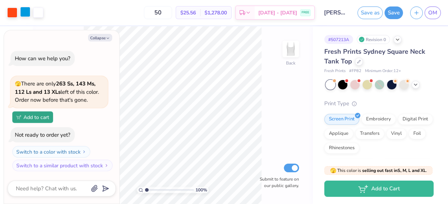
click at [24, 13] on div at bounding box center [25, 12] width 10 height 10
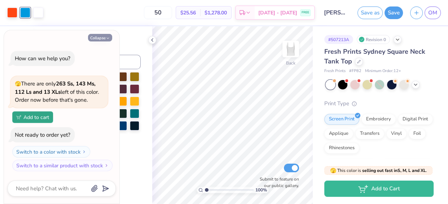
click at [104, 35] on button "Collapse" at bounding box center [100, 38] width 24 height 8
type textarea "x"
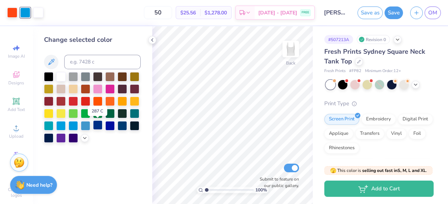
click at [97, 125] on div at bounding box center [97, 124] width 9 height 9
click at [111, 126] on div at bounding box center [109, 124] width 9 height 9
click at [39, 14] on div at bounding box center [38, 12] width 10 height 10
click at [112, 125] on div at bounding box center [109, 124] width 9 height 9
click at [392, 15] on button "Save" at bounding box center [393, 11] width 18 height 13
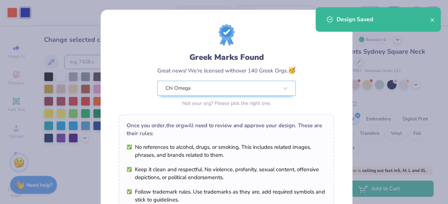
scroll to position [133, 0]
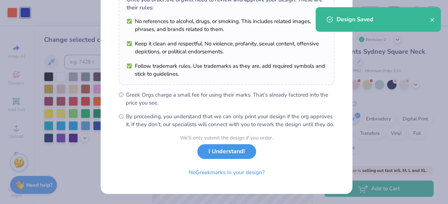
click at [221, 154] on button "I Understand!" at bounding box center [226, 151] width 59 height 15
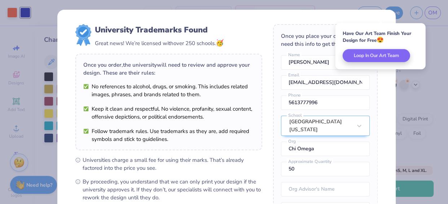
scroll to position [109, 0]
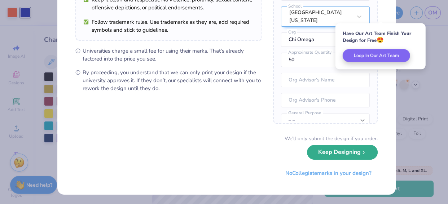
click at [333, 154] on button "Keep Designing" at bounding box center [342, 152] width 71 height 15
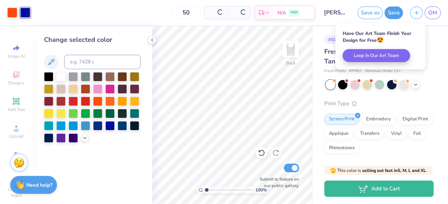
scroll to position [0, 0]
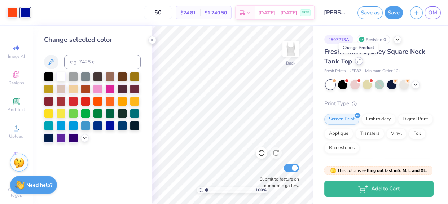
click at [357, 62] on icon at bounding box center [359, 61] width 4 height 4
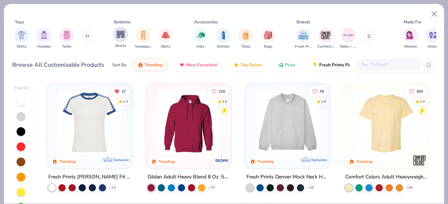
click at [118, 37] on img "filter for Shorts" at bounding box center [120, 34] width 8 height 8
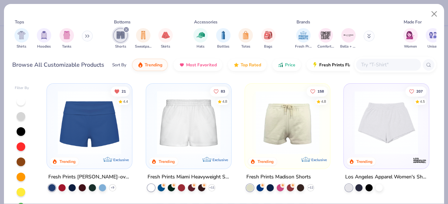
click at [89, 138] on img at bounding box center [89, 122] width 71 height 63
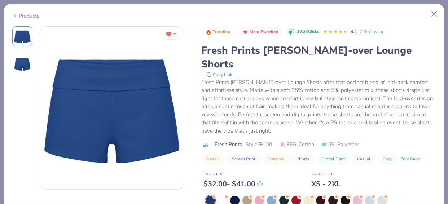
click at [223, 196] on div at bounding box center [222, 200] width 9 height 9
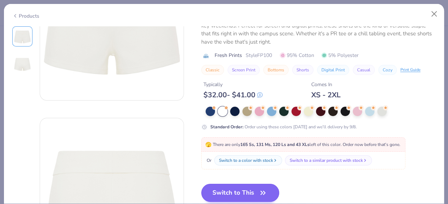
scroll to position [133, 0]
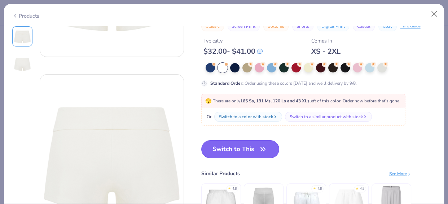
click at [244, 140] on button "Switch to This" at bounding box center [240, 149] width 78 height 18
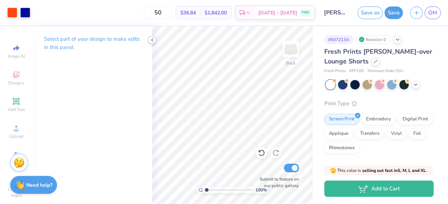
click at [151, 37] on icon at bounding box center [152, 40] width 6 height 6
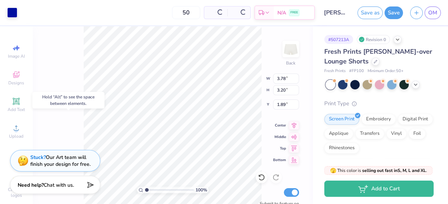
type input "1.89"
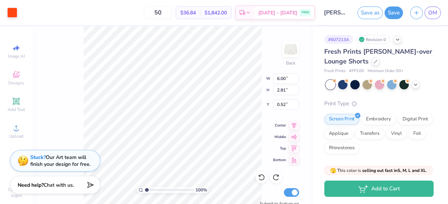
type input "3.75"
type input "2.89"
type input "1.36"
type input "5.09"
type input "3.71"
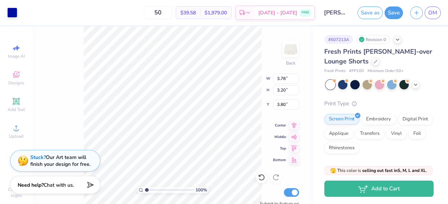
type input "3.72"
type input "3.15"
type input "3.85"
type input "3.78"
type input "3.20"
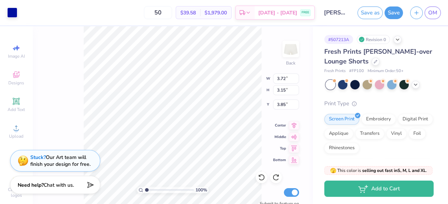
type input "3.80"
type input "2.46"
type input "2.05"
type input "4.57"
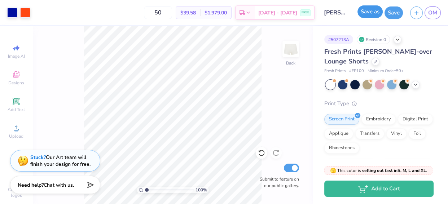
click at [368, 11] on button "Save as" at bounding box center [369, 11] width 25 height 13
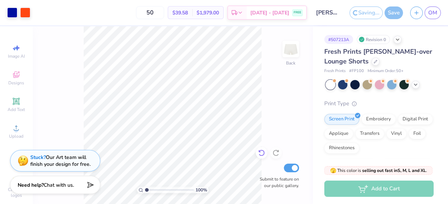
click at [262, 154] on icon at bounding box center [261, 152] width 7 height 7
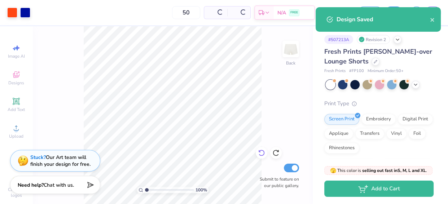
click at [262, 154] on icon at bounding box center [261, 152] width 7 height 7
click at [261, 152] on icon at bounding box center [261, 152] width 7 height 7
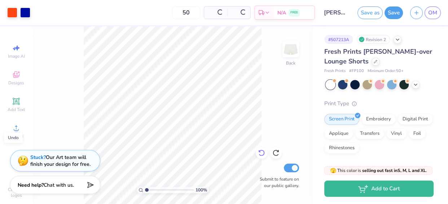
type input "1"
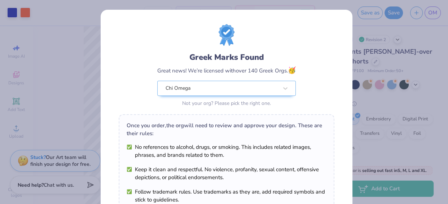
scroll to position [133, 0]
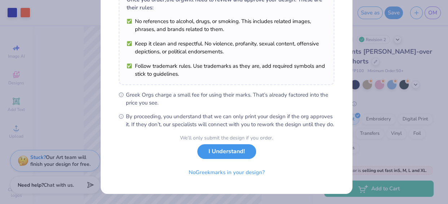
click at [226, 156] on button "I Understand!" at bounding box center [226, 151] width 59 height 15
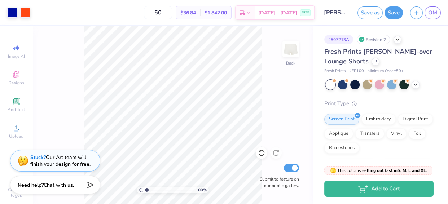
scroll to position [27, 0]
click at [289, 53] on img at bounding box center [290, 49] width 29 height 29
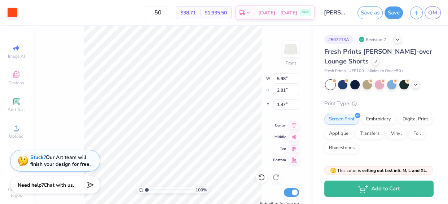
type input "1.44"
type input "2.18"
type input "3.09"
type input "4.60"
type input "3.85"
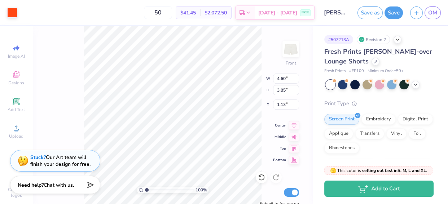
type input "1.91"
type input "2.76"
type input "2.47"
type input "2.72"
type input "1.71"
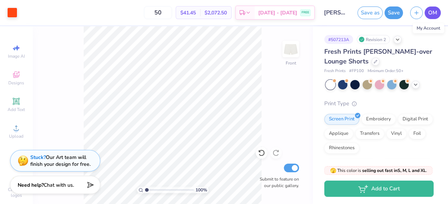
click at [433, 9] on span "OM" at bounding box center [432, 13] width 9 height 8
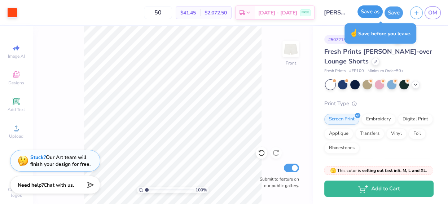
click at [368, 12] on button "Save as" at bounding box center [369, 11] width 25 height 13
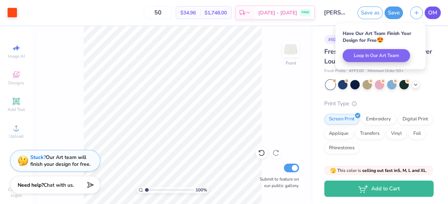
click at [432, 12] on span "OM" at bounding box center [432, 13] width 9 height 8
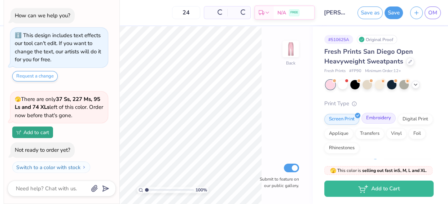
scroll to position [1, 0]
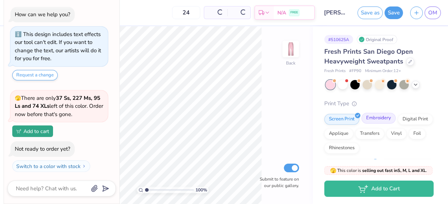
click at [377, 119] on div "Embroidery" at bounding box center [378, 118] width 34 height 11
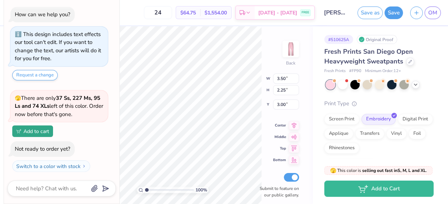
type textarea "x"
type input "5.85"
type textarea "x"
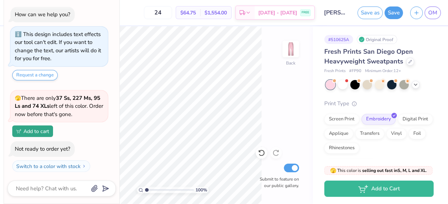
drag, startPoint x: 180, startPoint y: 13, endPoint x: 137, endPoint y: 6, distance: 43.4
click at [137, 6] on div "24 $64.75 Per Item $1,554.00 Total Est. Delivery [DATE] - [DATE] FREE" at bounding box center [168, 12] width 294 height 25
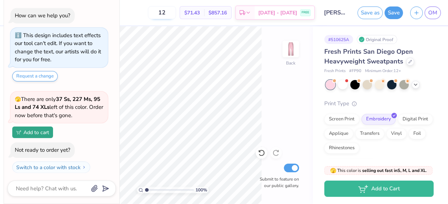
click at [176, 13] on input "12" at bounding box center [162, 12] width 28 height 13
type input "1"
type input "50"
click at [391, 14] on button "Save" at bounding box center [393, 11] width 18 height 13
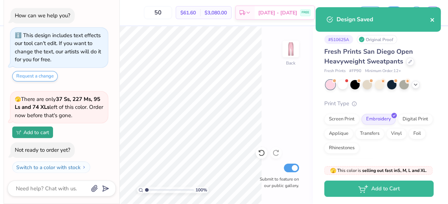
click at [431, 20] on icon "close" at bounding box center [432, 20] width 4 height 4
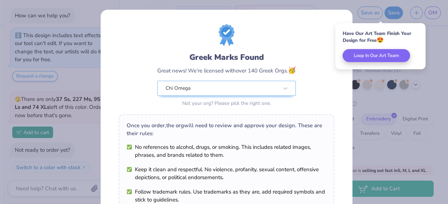
scroll to position [133, 0]
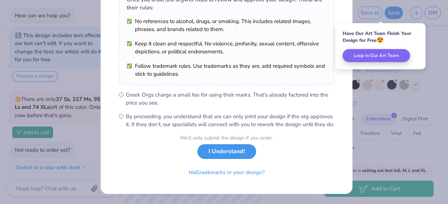
click at [237, 155] on button "I Understand!" at bounding box center [226, 151] width 59 height 15
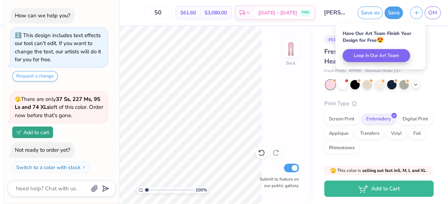
type textarea "x"
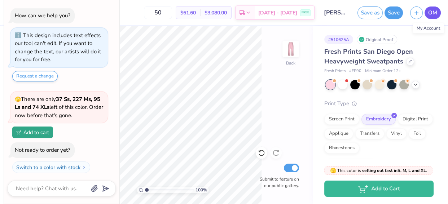
click at [430, 10] on span "OM" at bounding box center [432, 13] width 9 height 8
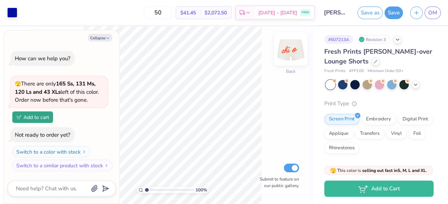
click at [288, 49] on img at bounding box center [290, 49] width 29 height 29
click at [102, 39] on button "Collapse" at bounding box center [100, 38] width 24 height 8
type textarea "x"
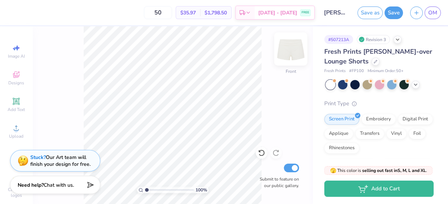
click at [292, 47] on img at bounding box center [290, 49] width 29 height 29
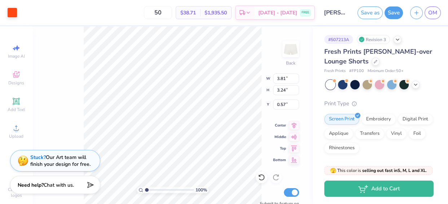
type input "3.75"
type input "2.70"
type input "1.25"
type input "3.13"
type input "2.63"
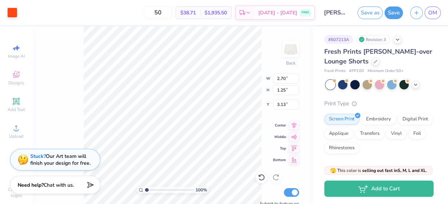
type input "1.48"
type input "5.34"
type input "3.06"
type input "1.72"
type input "5.05"
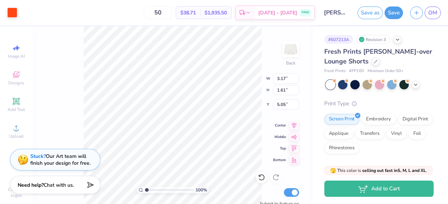
type input "3.17"
type input "1.61"
type input "5.02"
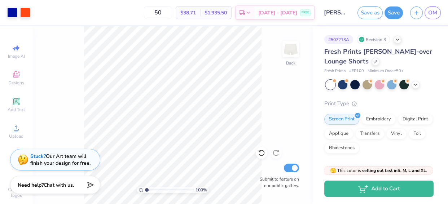
click at [139, 165] on div "100 % Back Submit to feature on our public gallery." at bounding box center [172, 115] width 280 height 178
drag, startPoint x: 79, startPoint y: 138, endPoint x: 83, endPoint y: 141, distance: 4.8
click at [83, 141] on div "100 % Back Submit to feature on our public gallery." at bounding box center [172, 115] width 280 height 178
click at [389, 12] on button "Save" at bounding box center [393, 11] width 18 height 13
